Goal: Find specific page/section: Find specific page/section

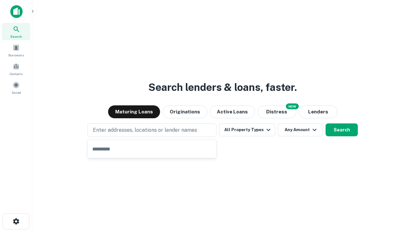
type input "**********"
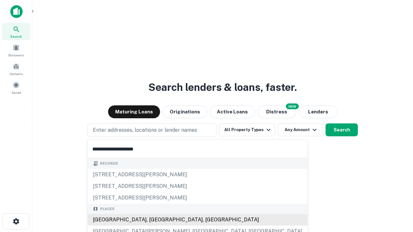
click at [154, 220] on div "Santa Monica, CA, USA" at bounding box center [198, 220] width 220 height 12
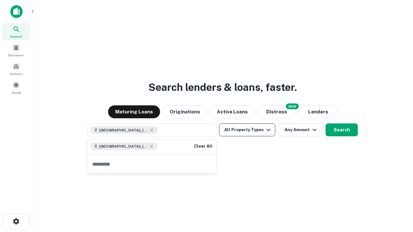
click at [247, 130] on button "All Property Types" at bounding box center [247, 129] width 56 height 13
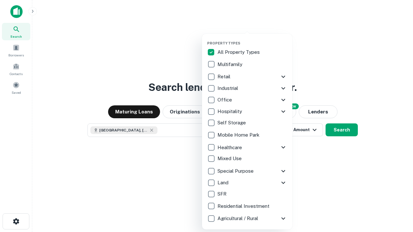
click at [252, 39] on button "button" at bounding box center [252, 39] width 90 height 0
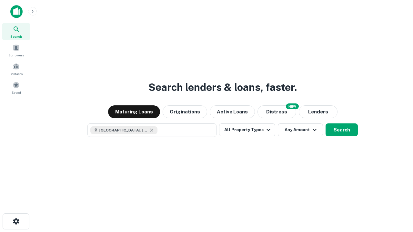
scroll to position [10, 0]
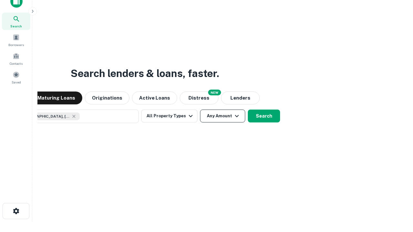
click at [200, 110] on button "Any Amount" at bounding box center [222, 116] width 45 height 13
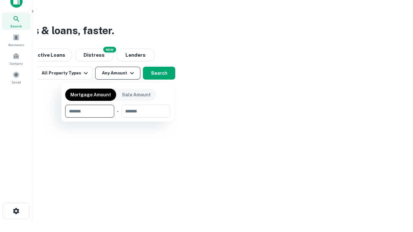
type input "*******"
click at [118, 118] on button "button" at bounding box center [117, 118] width 105 height 0
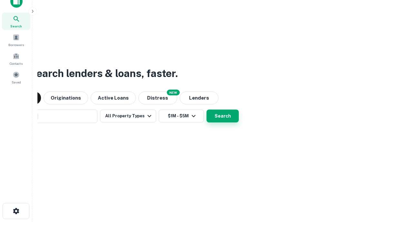
click at [206, 110] on button "Search" at bounding box center [222, 116] width 32 height 13
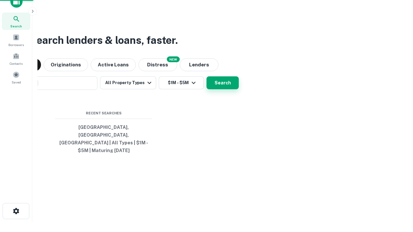
scroll to position [21, 182]
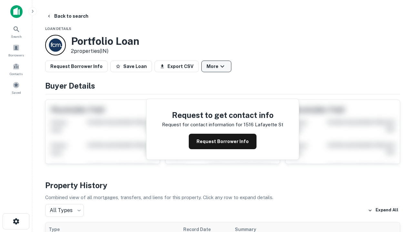
click at [216, 66] on button "More" at bounding box center [216, 67] width 30 height 12
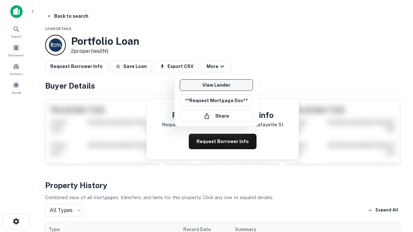
click at [216, 85] on link "View Lender" at bounding box center [216, 85] width 73 height 12
